Goal: Task Accomplishment & Management: Manage account settings

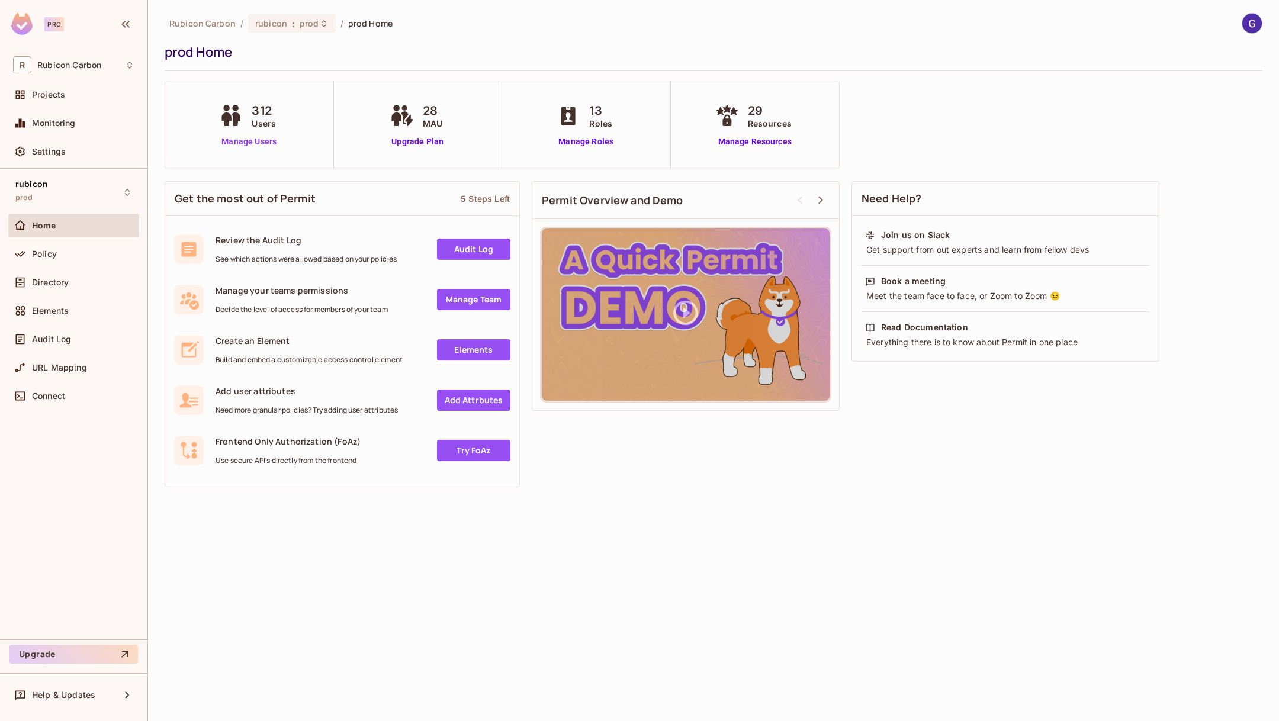
click at [262, 142] on link "Manage Users" at bounding box center [249, 142] width 66 height 12
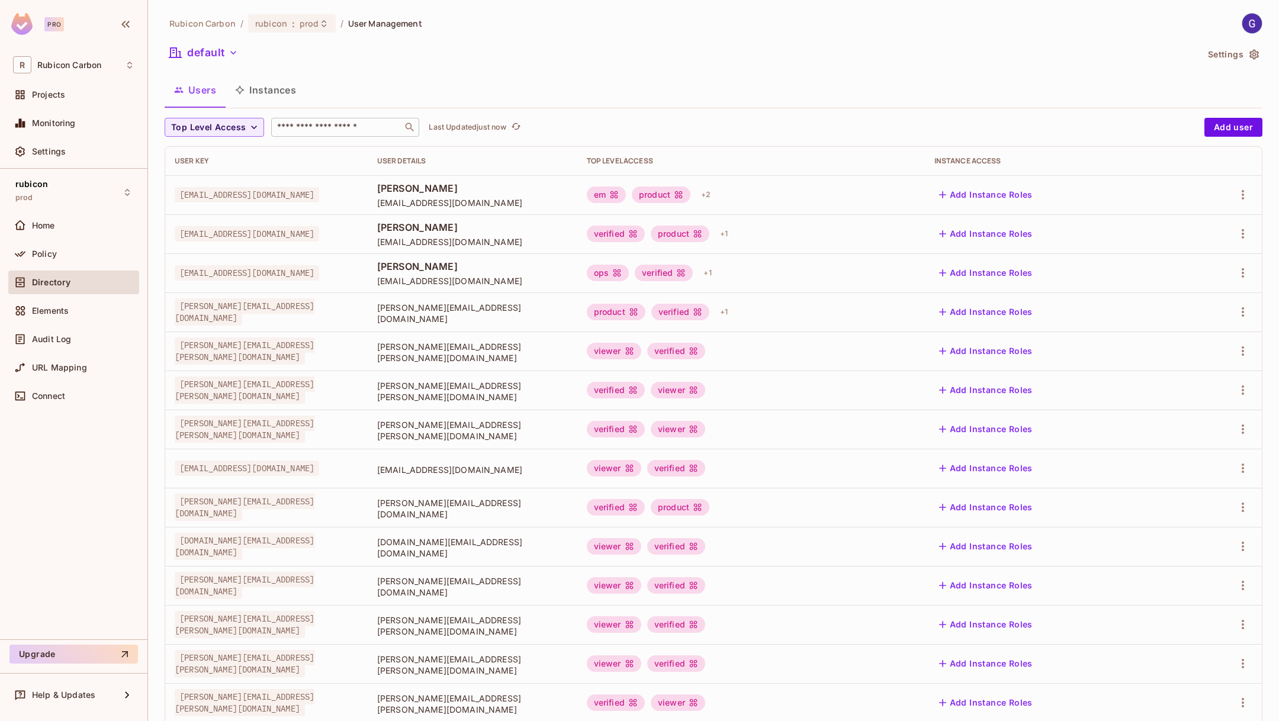
click at [313, 123] on input "text" at bounding box center [337, 127] width 124 height 12
click at [45, 259] on div "Policy" at bounding box center [73, 254] width 121 height 14
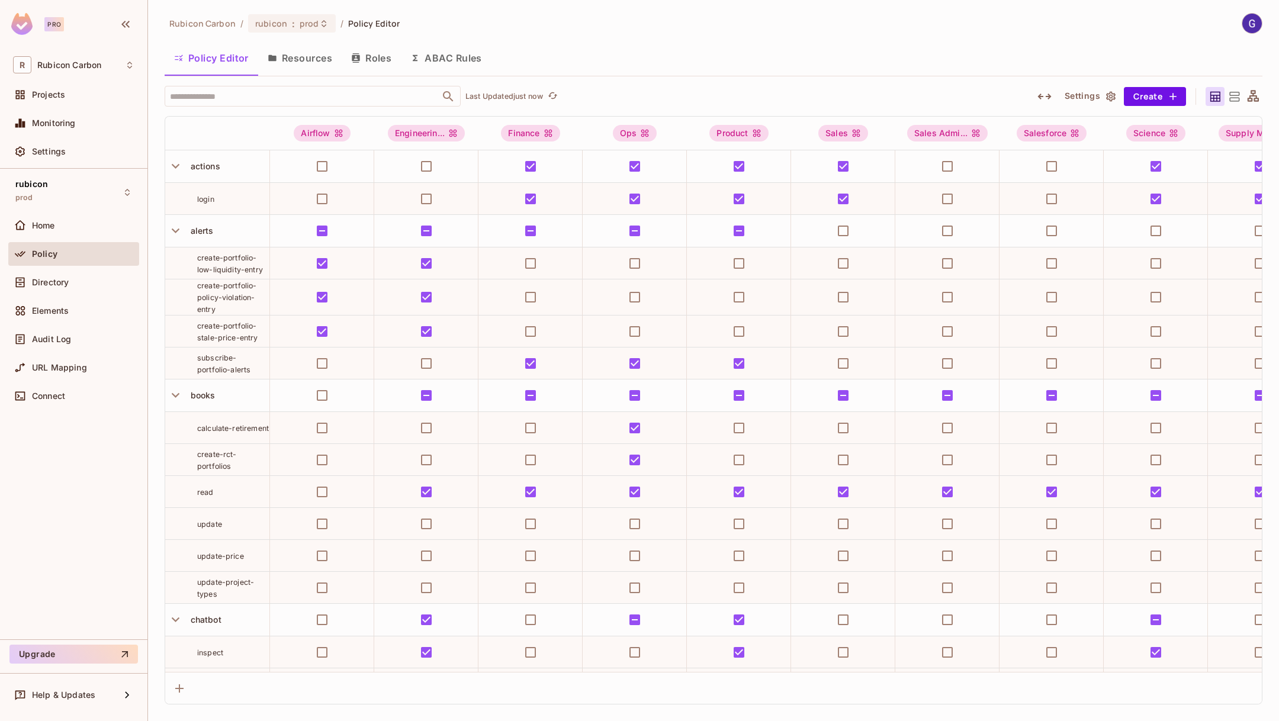
click at [339, 107] on div "​ Last Updated just now Settings Create Airflow Engineerin... Finance Ops Produ…" at bounding box center [714, 395] width 1098 height 619
click at [331, 98] on input "text" at bounding box center [302, 96] width 271 height 21
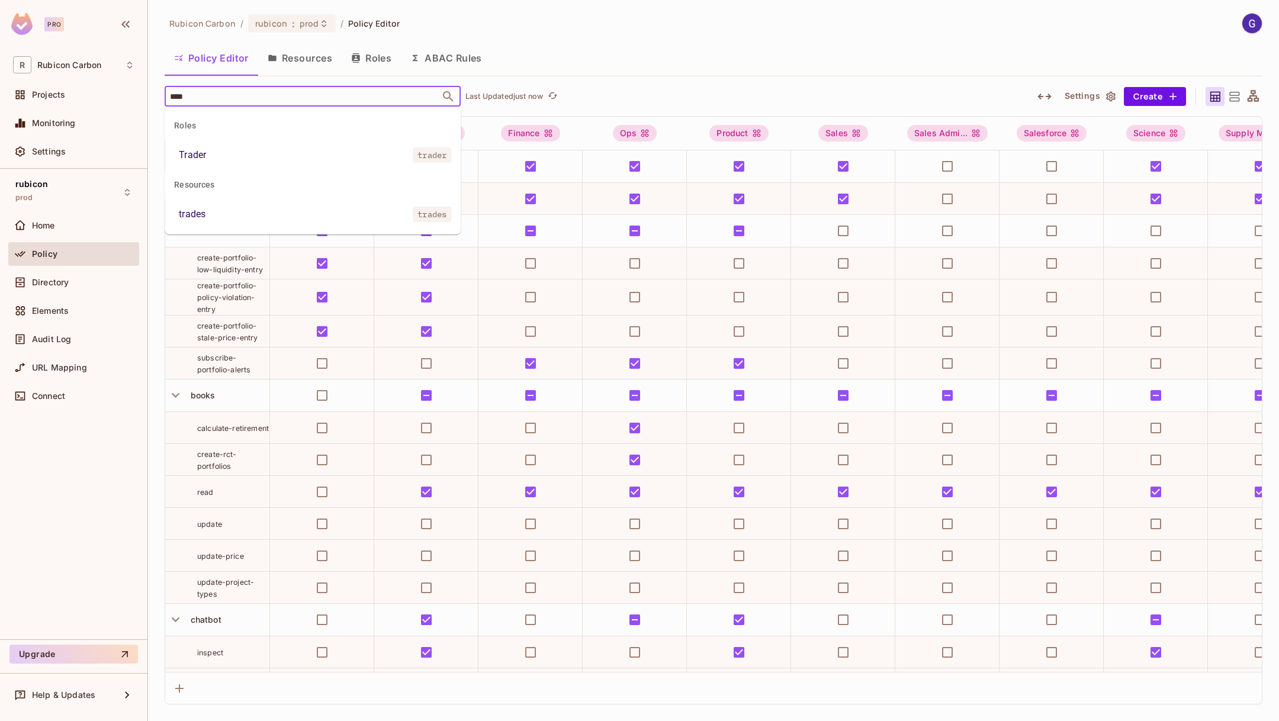
type input "*****"
click at [301, 153] on li "Trader trader" at bounding box center [313, 154] width 296 height 21
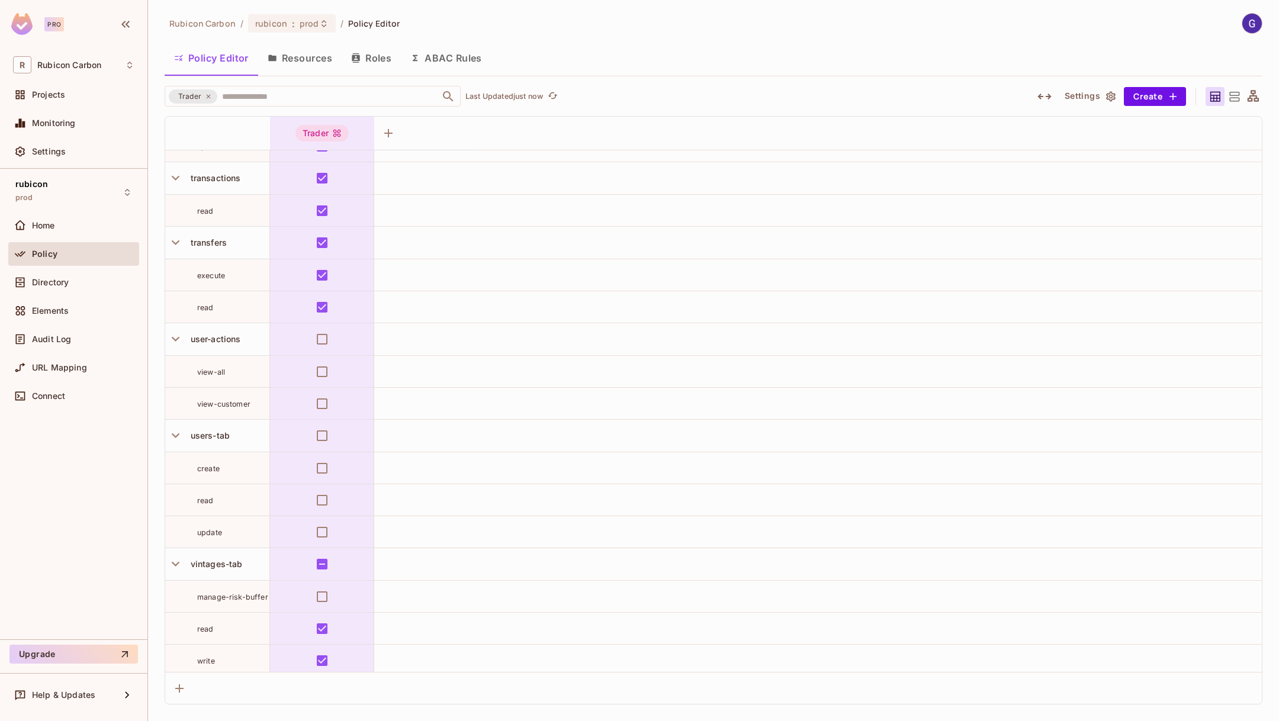
scroll to position [224, 0]
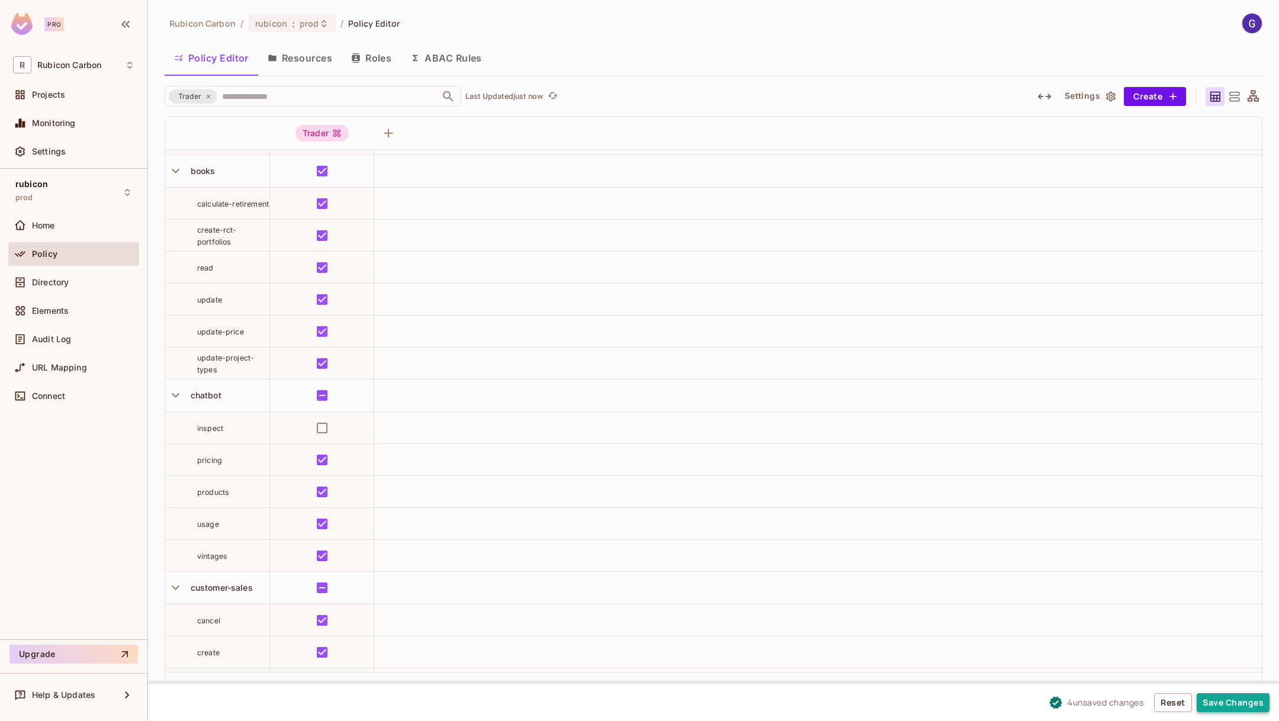
click at [1239, 701] on button "Save Changes" at bounding box center [1233, 702] width 73 height 19
